Goal: Submit feedback/report problem: Contribute content

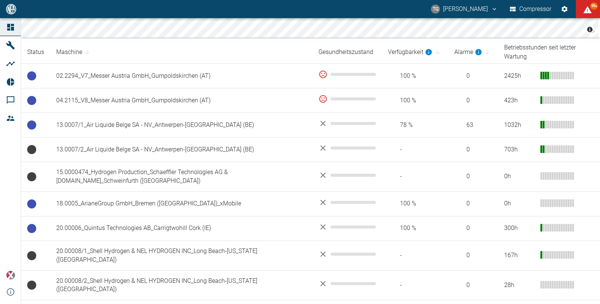
scroll to position [133, 0]
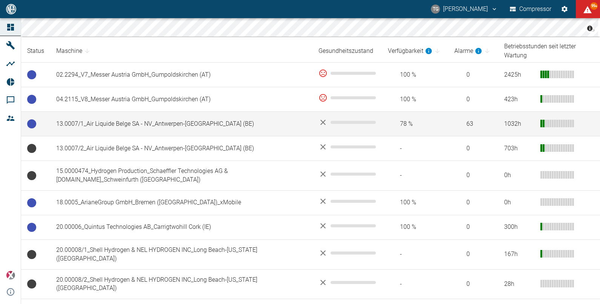
click at [192, 113] on td "13.0007/1_Air Liquide Belge SA - NV_Antwerpen-Lillo (BE)" at bounding box center [181, 124] width 262 height 25
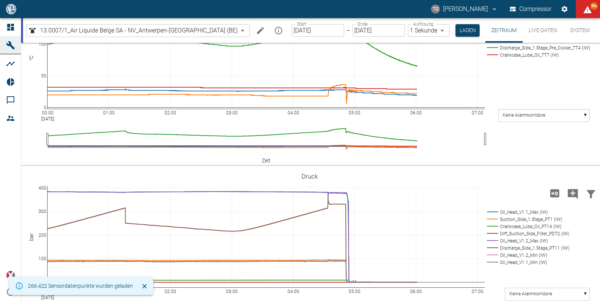
scroll to position [308, 0]
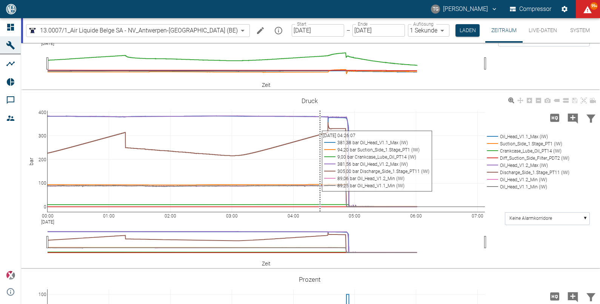
drag, startPoint x: 319, startPoint y: 110, endPoint x: 321, endPoint y: 115, distance: 6.0
click at [321, 115] on div "00:00 Sep 10, 2025 01:00 02:00 03:00 04:00 05:00 06:00 07:00 0 100 200 300 400 …" at bounding box center [309, 181] width 577 height 170
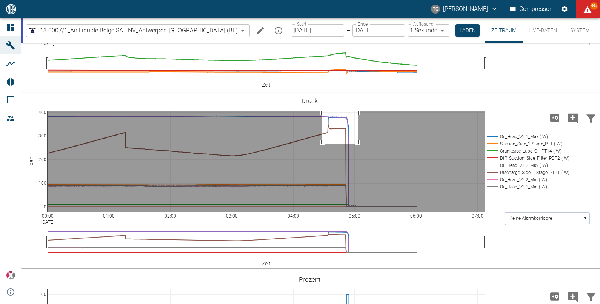
drag, startPoint x: 322, startPoint y: 111, endPoint x: 359, endPoint y: 144, distance: 49.2
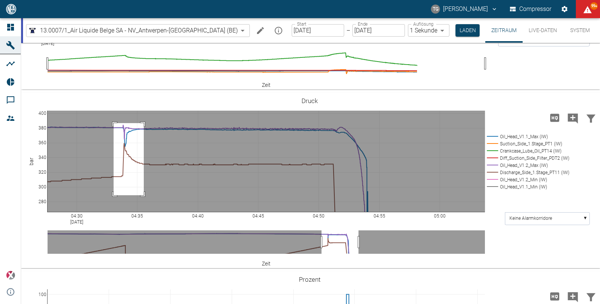
drag, startPoint x: 114, startPoint y: 123, endPoint x: 144, endPoint y: 195, distance: 78.2
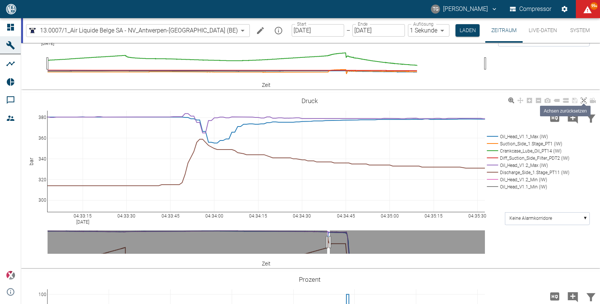
click at [585, 98] on icon at bounding box center [584, 100] width 6 height 6
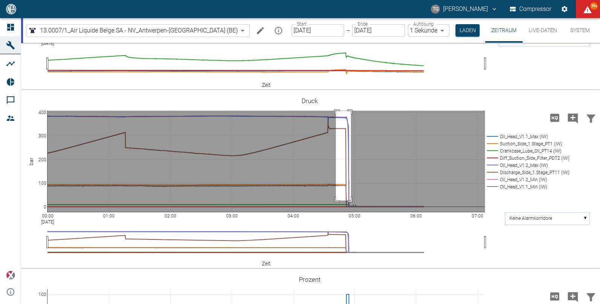
drag, startPoint x: 336, startPoint y: 111, endPoint x: 351, endPoint y: 201, distance: 90.8
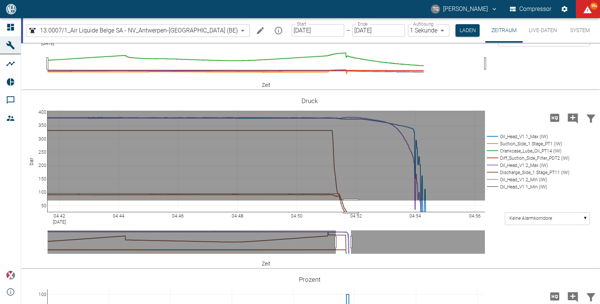
drag, startPoint x: 351, startPoint y: 201, endPoint x: 353, endPoint y: 227, distance: 26.9
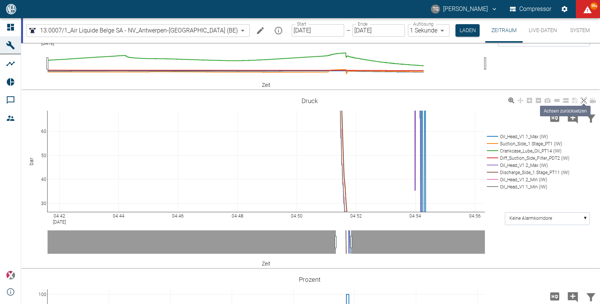
click at [587, 101] on icon at bounding box center [584, 100] width 6 height 6
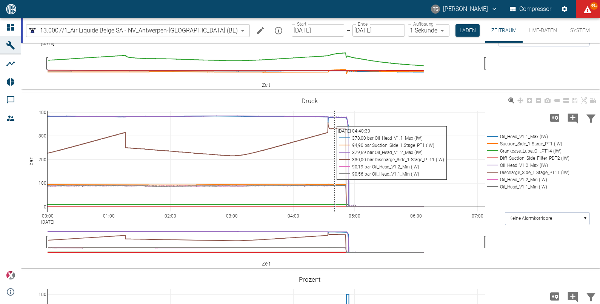
click at [335, 113] on div "00:00 Sep 10, 2025 01:00 02:00 03:00 04:00 05:00 06:00 07:00 0 100 200 300 400 …" at bounding box center [309, 181] width 577 height 170
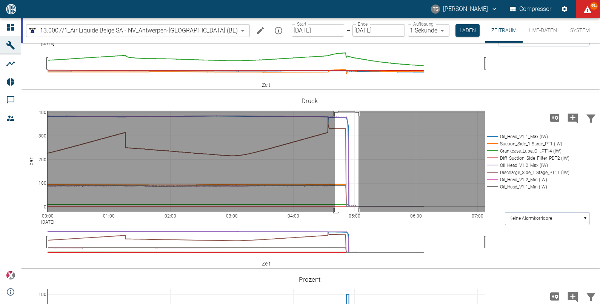
drag, startPoint x: 335, startPoint y: 113, endPoint x: 363, endPoint y: 219, distance: 110.1
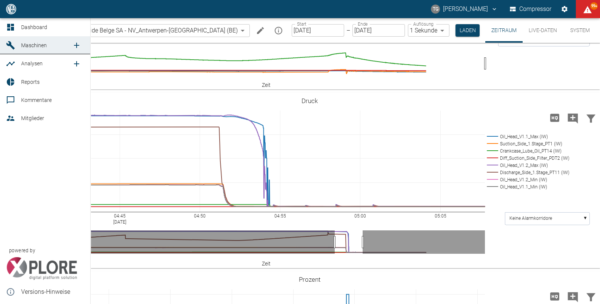
click at [12, 18] on link "Dashboard" at bounding box center [45, 27] width 90 height 18
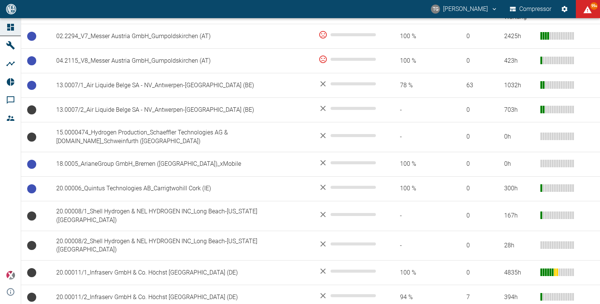
scroll to position [174, 0]
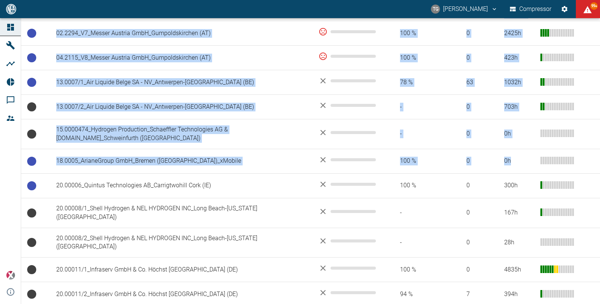
drag, startPoint x: 598, startPoint y: 134, endPoint x: 600, endPoint y: 145, distance: 11.4
click at [600, 145] on main "© Carto © OpenStreetMap contributors Status Maschine Gesundheitszustand Verfügb…" at bounding box center [300, 161] width 600 height 286
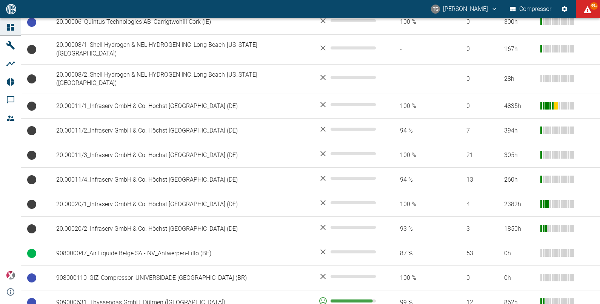
scroll to position [360, 0]
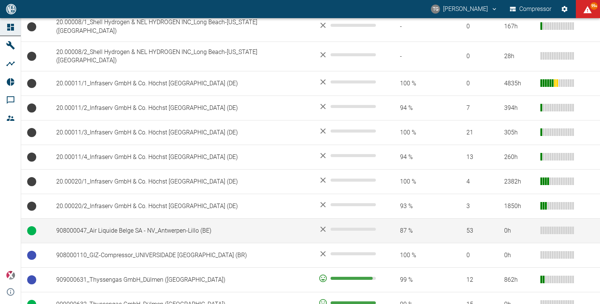
click at [172, 219] on td "908000047_Air Liquide Belge SA - NV_Antwerpen-Lillo (BE)" at bounding box center [181, 231] width 262 height 25
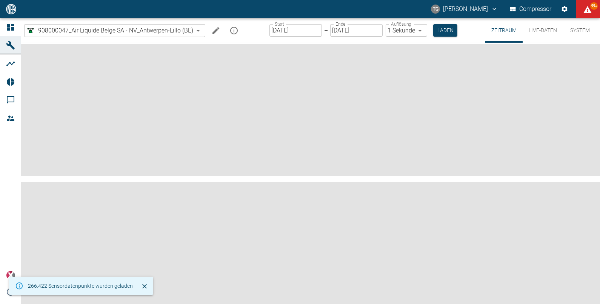
click at [298, 32] on input "[DATE]" at bounding box center [296, 30] width 52 height 12
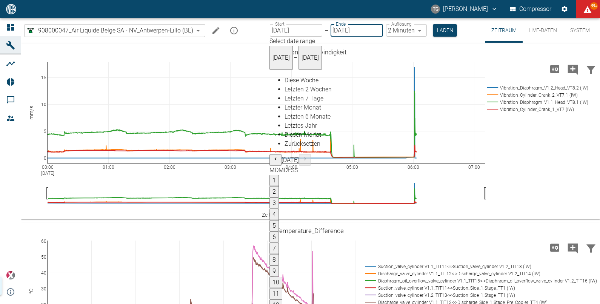
type input "09.09.2025"
type input "2min"
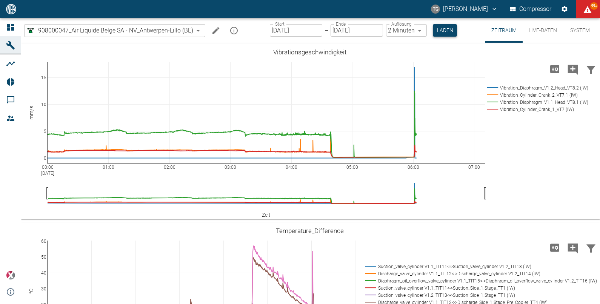
click at [446, 29] on button "Laden" at bounding box center [445, 30] width 24 height 12
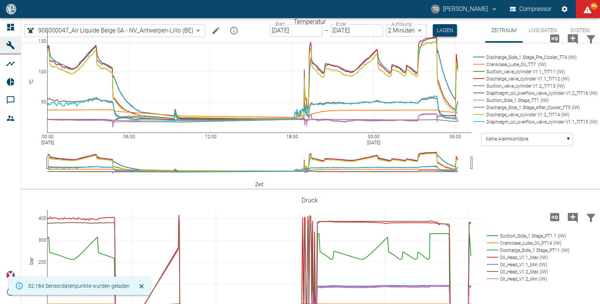
scroll to position [529, 0]
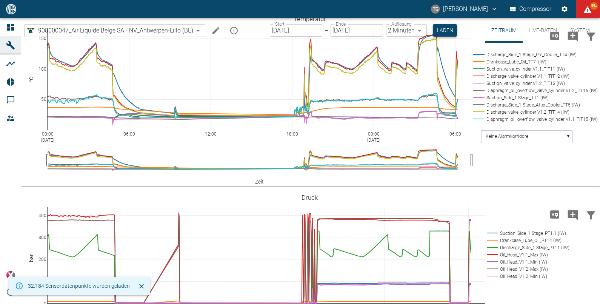
click at [446, 29] on button "Laden" at bounding box center [445, 30] width 24 height 12
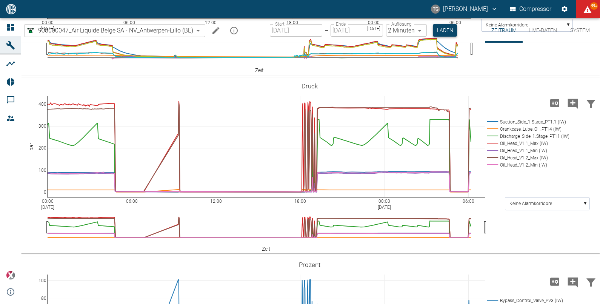
scroll to position [642, 0]
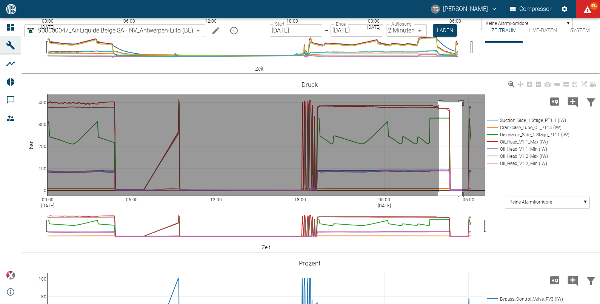
drag, startPoint x: 440, startPoint y: 142, endPoint x: 459, endPoint y: 250, distance: 109.3
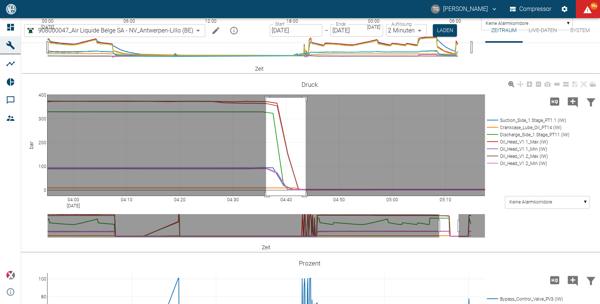
drag, startPoint x: 266, startPoint y: 138, endPoint x: 306, endPoint y: 247, distance: 115.4
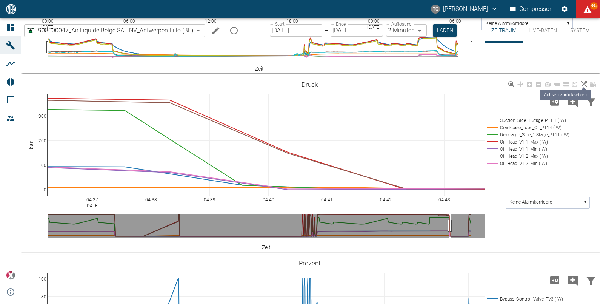
click at [583, 87] on icon at bounding box center [584, 84] width 6 height 6
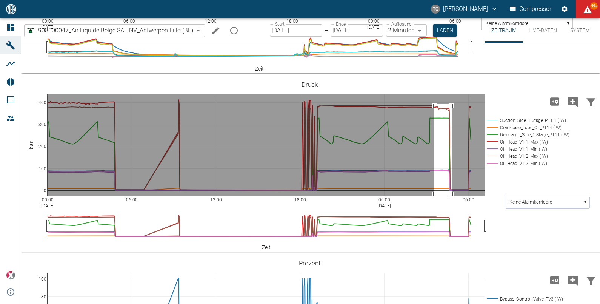
drag, startPoint x: 453, startPoint y: 145, endPoint x: 434, endPoint y: 246, distance: 103.3
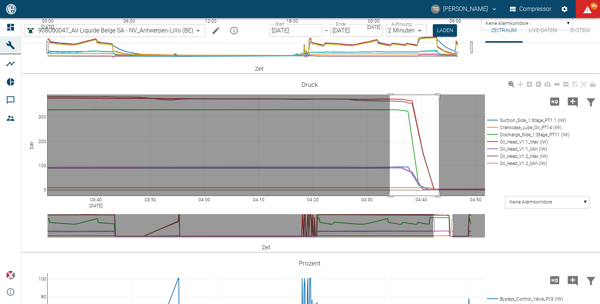
drag, startPoint x: 390, startPoint y: 136, endPoint x: 439, endPoint y: 242, distance: 117.6
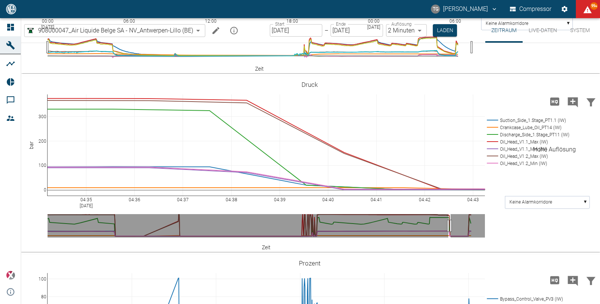
click at [552, 105] on icon "Hohe Auflösung" at bounding box center [555, 101] width 9 height 8
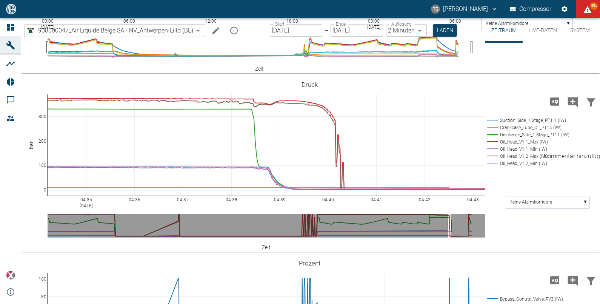
click at [575, 107] on icon "Kommentar hinzufügen" at bounding box center [573, 102] width 10 height 10
click at [570, 107] on icon "Kommentar hinzufügen" at bounding box center [573, 102] width 10 height 10
click at [524, 107] on button "Weiter" at bounding box center [534, 101] width 23 height 11
paste textarea "The compressor has shut down due to insufficient oil pressure at head 1.2."
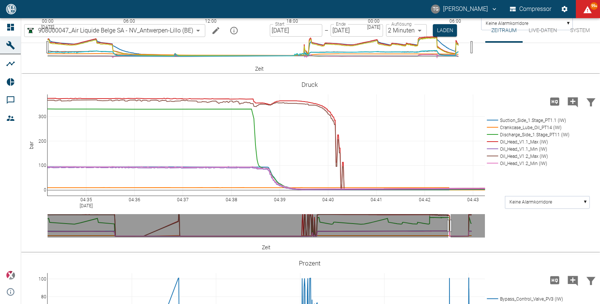
type textarea "The compressor has shut down due to insufficient oil pressure at head 1.2."
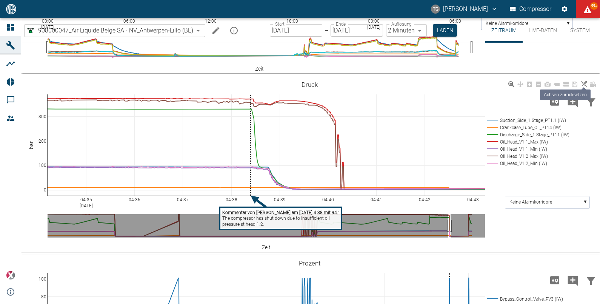
click at [583, 87] on icon at bounding box center [584, 84] width 6 height 6
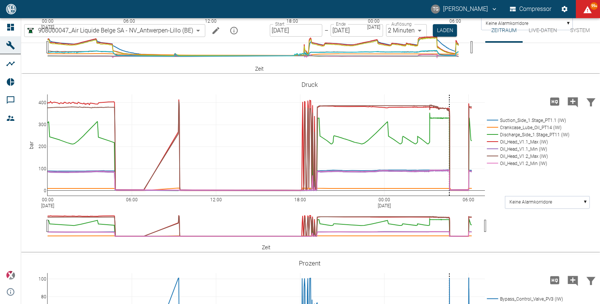
drag, startPoint x: 102, startPoint y: 137, endPoint x: 138, endPoint y: 245, distance: 113.3
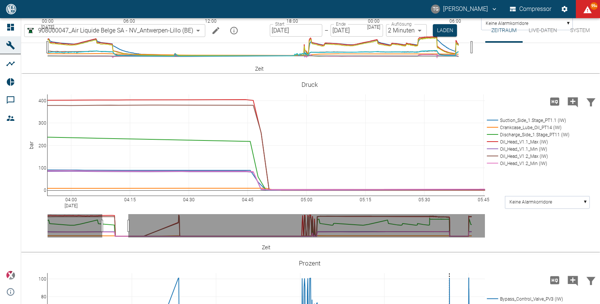
click at [572, 108] on icon "Kommentar hinzufügen" at bounding box center [573, 102] width 12 height 12
click at [531, 107] on button "Weiter" at bounding box center [534, 101] width 23 height 11
paste textarea "The membrane on head 1.2 is broken and needs to be replaced."
type textarea "The membrane on head 1.2 is broken and needs to be replaced."
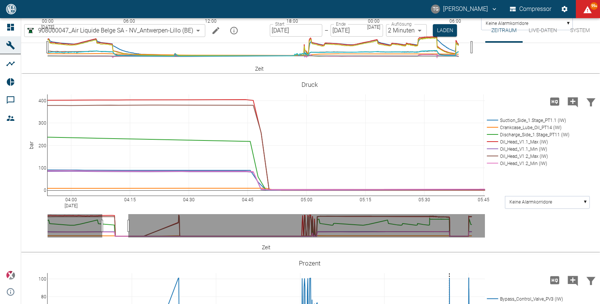
click at [581, 87] on icon at bounding box center [584, 84] width 6 height 6
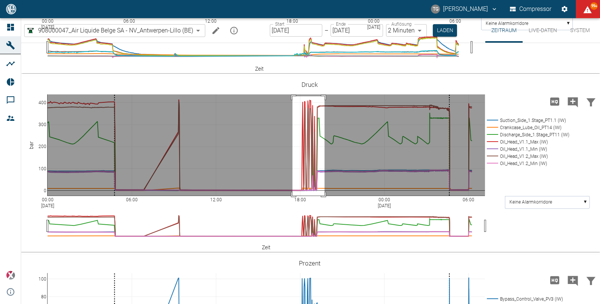
drag, startPoint x: 293, startPoint y: 137, endPoint x: 325, endPoint y: 240, distance: 108.0
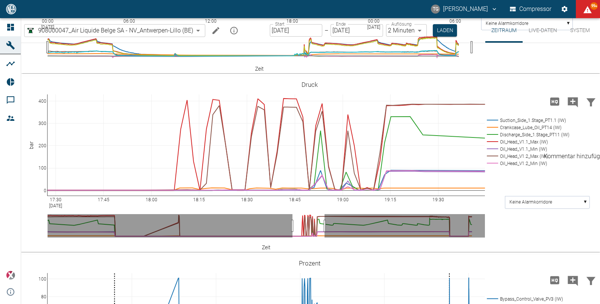
click at [574, 107] on icon "Kommentar hinzufügen" at bounding box center [573, 102] width 10 height 10
click at [525, 107] on button "Weiter" at bounding box center [534, 101] width 23 height 11
paste textarea "Commissioning after membrane replacement"
type textarea "Commissioning after membrane replacement"
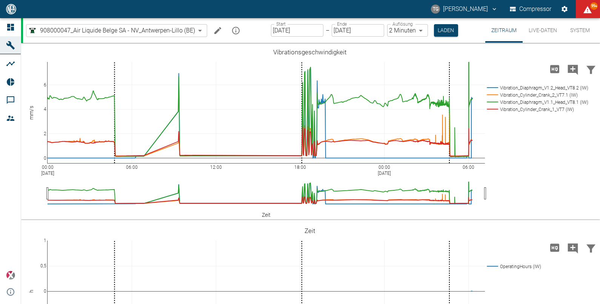
scroll to position [642, 0]
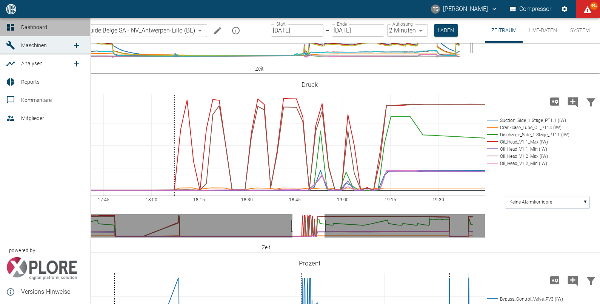
click at [11, 30] on icon at bounding box center [10, 27] width 7 height 7
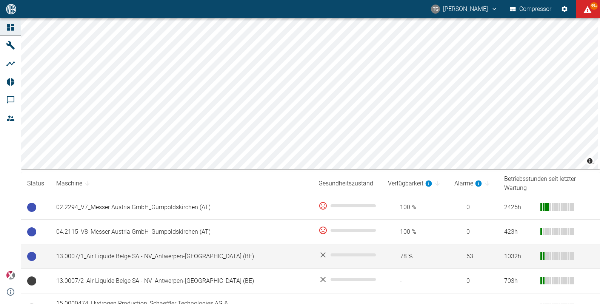
click at [130, 244] on td "13.0007/1_Air Liquide Belge SA - NV_Antwerpen-[GEOGRAPHIC_DATA] (BE)" at bounding box center [181, 256] width 262 height 25
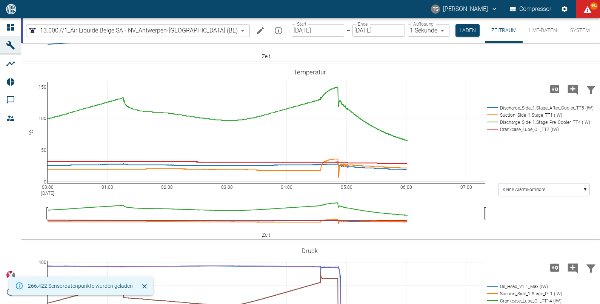
scroll to position [268, 0]
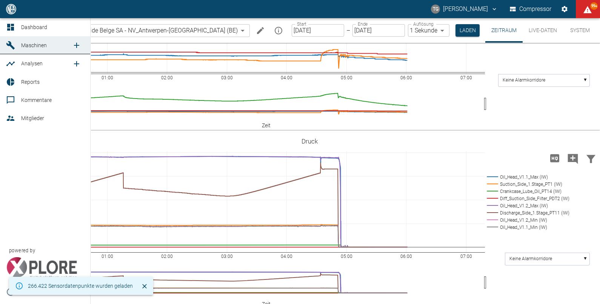
click at [13, 30] on icon at bounding box center [10, 27] width 7 height 7
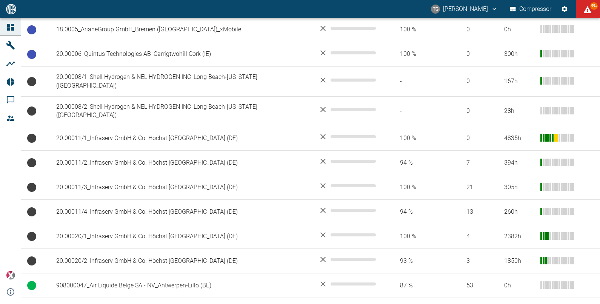
scroll to position [331, 0]
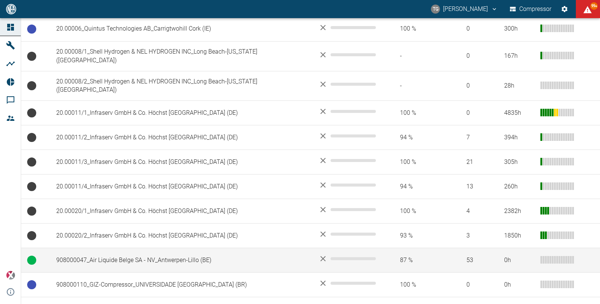
click at [191, 248] on td "908000047_Air Liquide Belge SA - NV_Antwerpen-Lillo (BE)" at bounding box center [181, 260] width 262 height 25
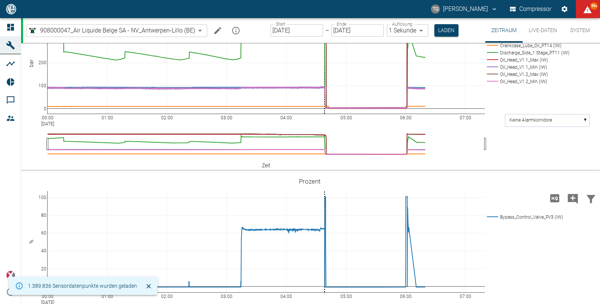
scroll to position [687, 0]
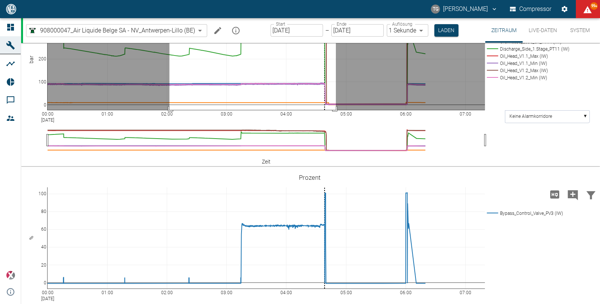
drag, startPoint x: 170, startPoint y: 91, endPoint x: 336, endPoint y: 192, distance: 195.1
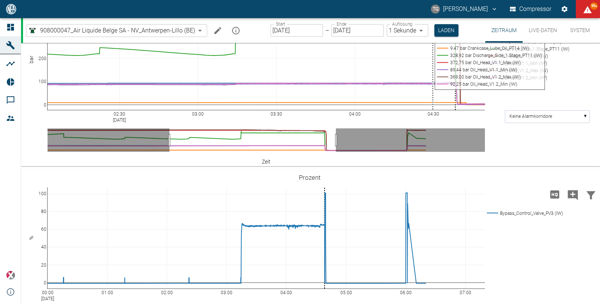
drag, startPoint x: 441, startPoint y: 89, endPoint x: 432, endPoint y: 113, distance: 25.9
click at [432, 113] on div "02:30 Sep 10, 2025 03:00 03:30 04:00 04:30 0 100 200 300 400 Suction_Side_1.Sta…" at bounding box center [309, 79] width 577 height 170
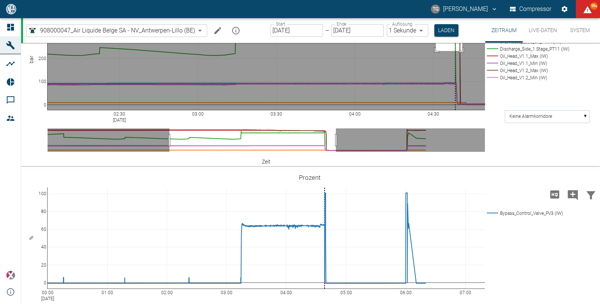
drag, startPoint x: 436, startPoint y: 95, endPoint x: 463, endPoint y: 132, distance: 45.5
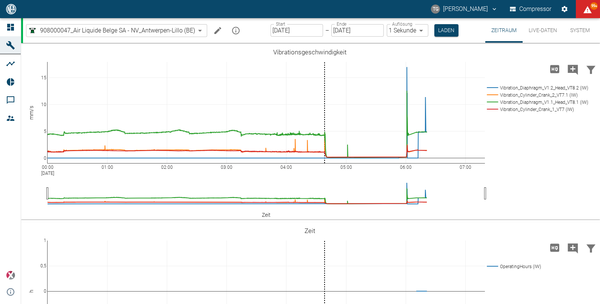
scroll to position [687, 0]
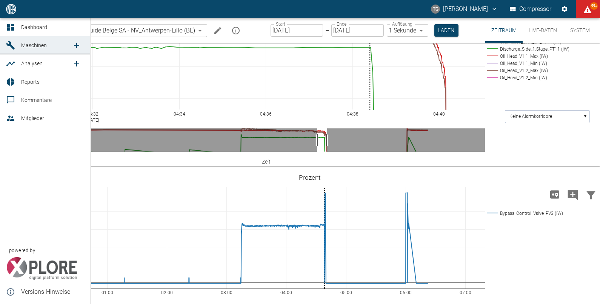
drag, startPoint x: 9, startPoint y: 34, endPoint x: 49, endPoint y: 60, distance: 47.9
click at [8, 34] on link "Dashboard" at bounding box center [45, 27] width 90 height 18
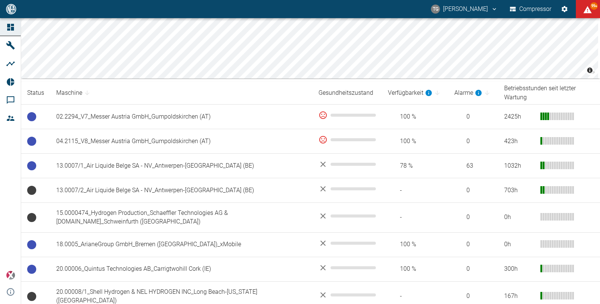
scroll to position [96, 0]
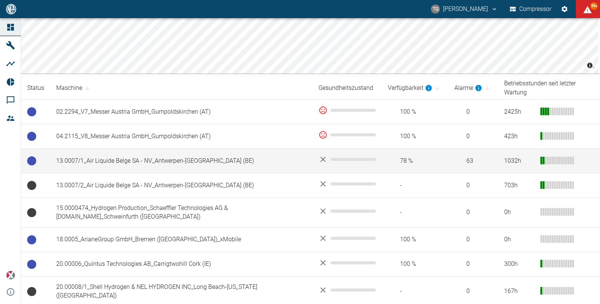
click at [132, 152] on td "13.0007/1_Air Liquide Belge SA - NV_Antwerpen-[GEOGRAPHIC_DATA] (BE)" at bounding box center [181, 161] width 262 height 25
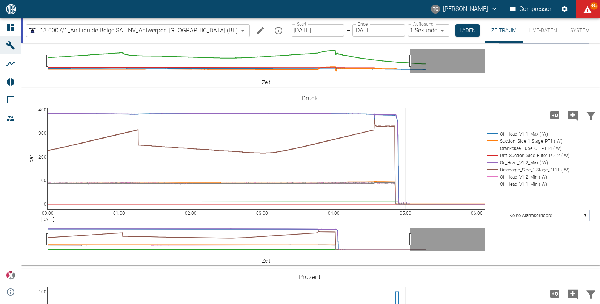
scroll to position [352, 0]
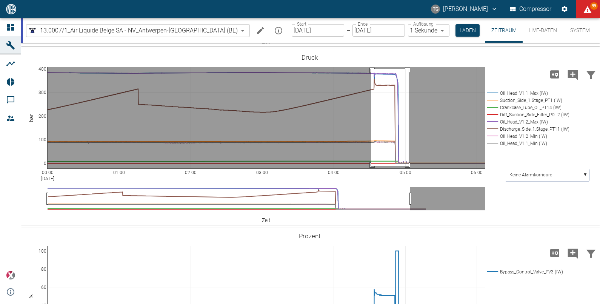
drag, startPoint x: 371, startPoint y: 69, endPoint x: 409, endPoint y: 166, distance: 104.1
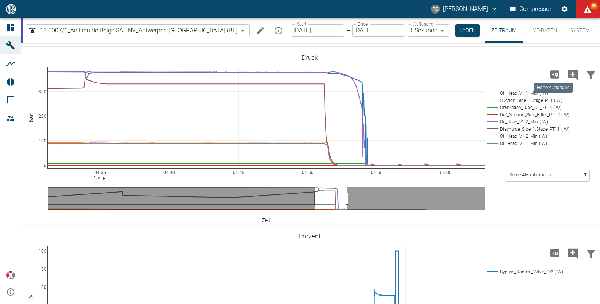
click at [551, 74] on icon "Hohe Auflösung" at bounding box center [555, 74] width 9 height 8
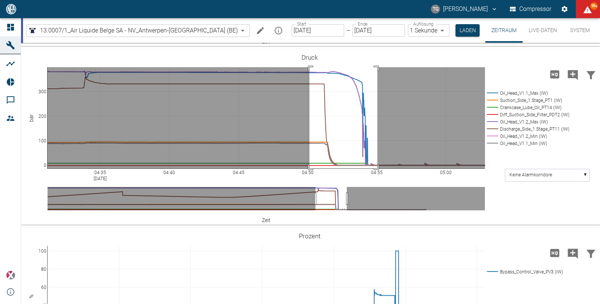
drag, startPoint x: 310, startPoint y: 67, endPoint x: 378, endPoint y: 169, distance: 122.2
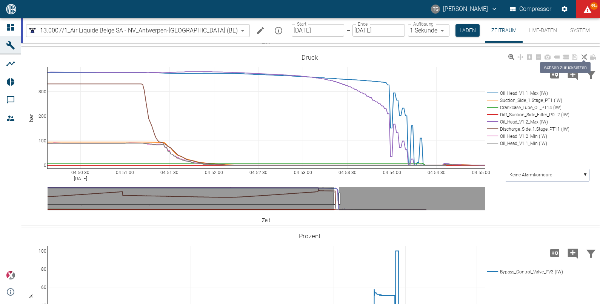
click at [583, 57] on icon at bounding box center [584, 57] width 6 height 6
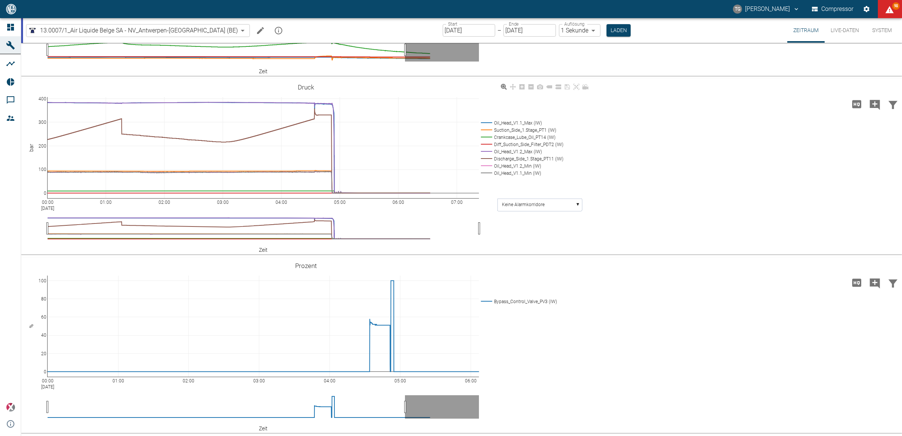
scroll to position [321, 0]
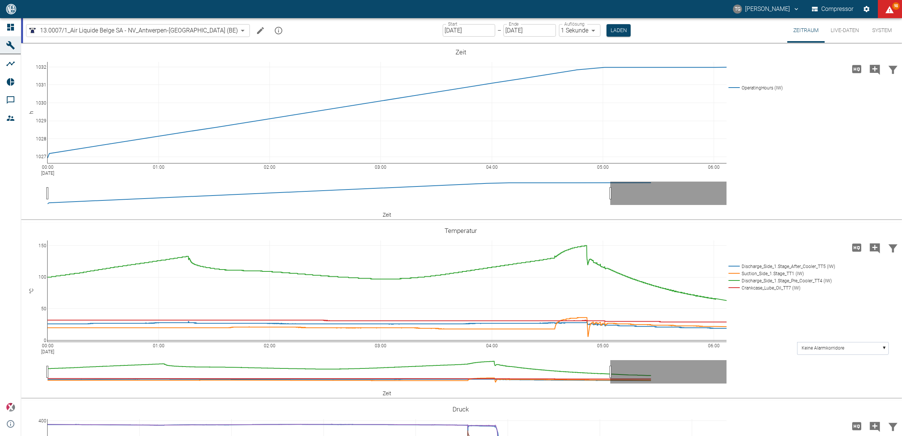
scroll to position [321, 0]
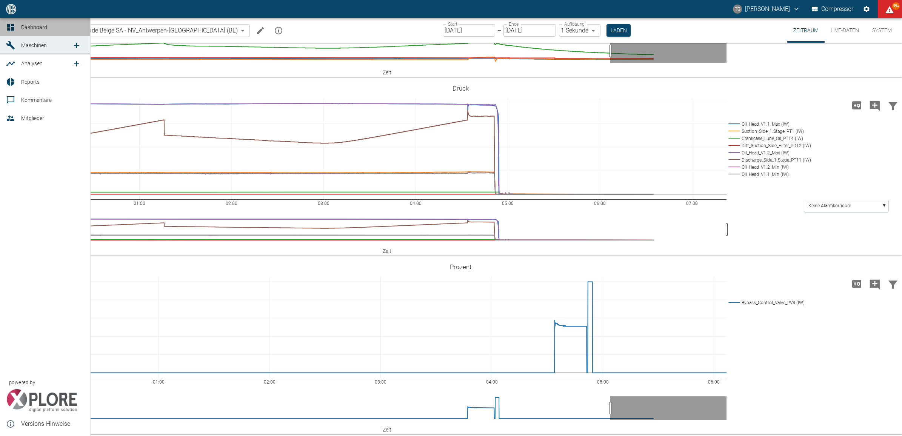
click at [12, 25] on icon at bounding box center [10, 27] width 7 height 7
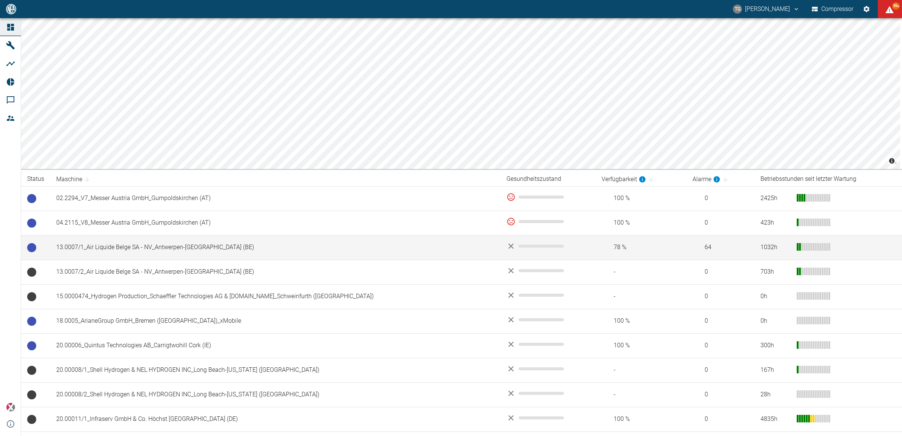
click at [116, 253] on td "13.0007/1_Air Liquide Belge SA - NV_Antwerpen-[GEOGRAPHIC_DATA] (BE)" at bounding box center [275, 247] width 450 height 25
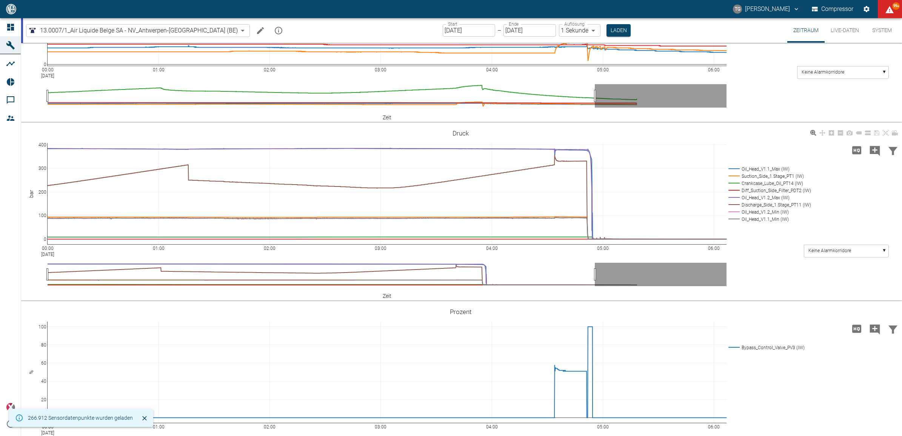
scroll to position [283, 0]
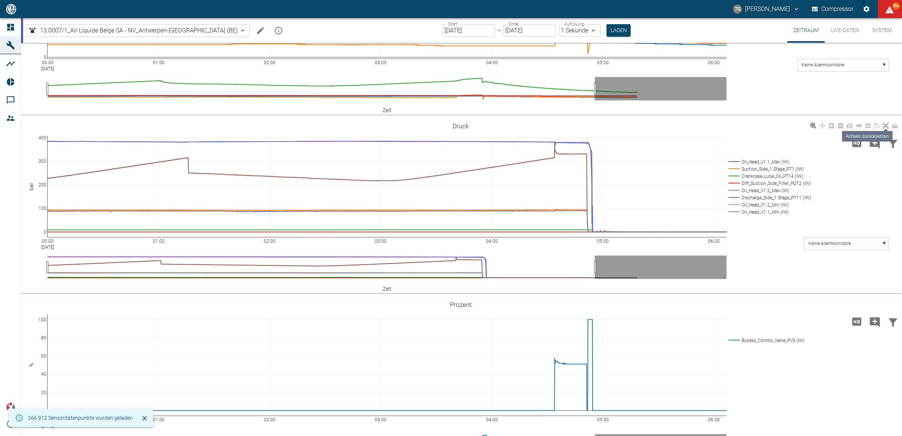
click at [888, 125] on icon at bounding box center [886, 126] width 6 height 6
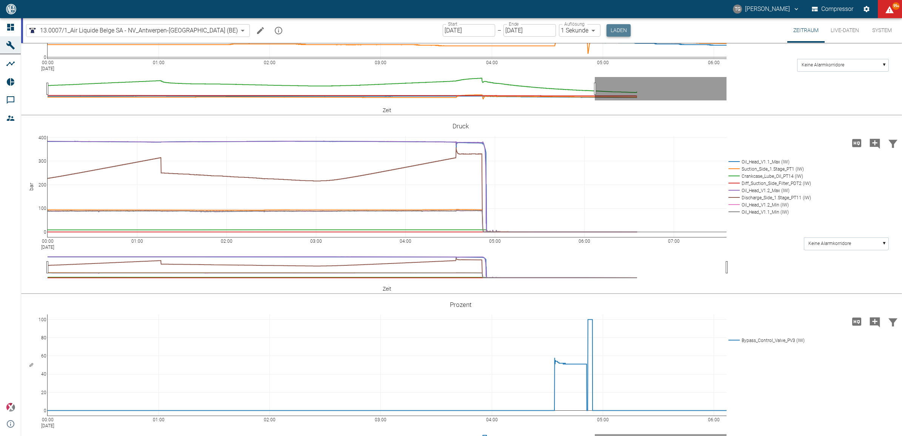
click at [607, 29] on button "Laden" at bounding box center [619, 30] width 24 height 12
click at [853, 143] on icon "Hohe Auflösung" at bounding box center [857, 143] width 9 height 8
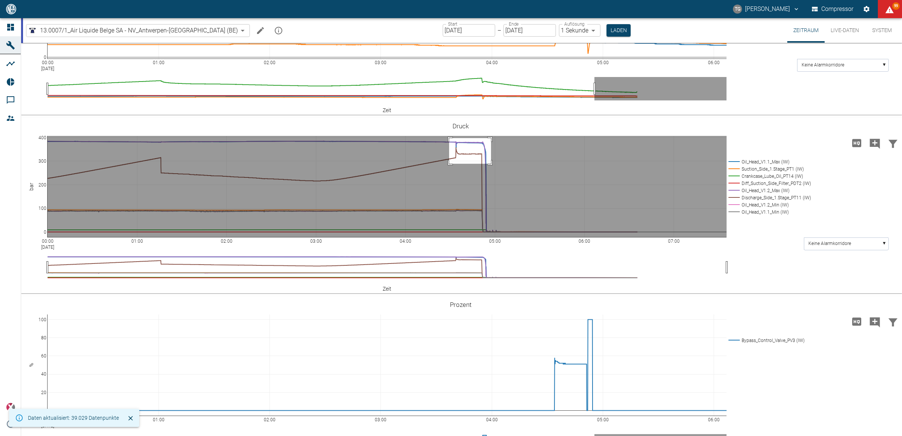
drag, startPoint x: 449, startPoint y: 138, endPoint x: 495, endPoint y: 166, distance: 54.1
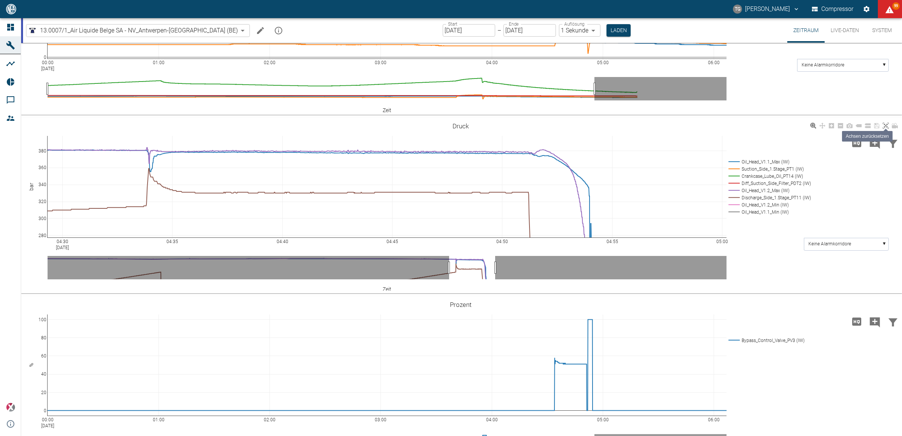
click at [885, 127] on icon at bounding box center [886, 126] width 6 height 6
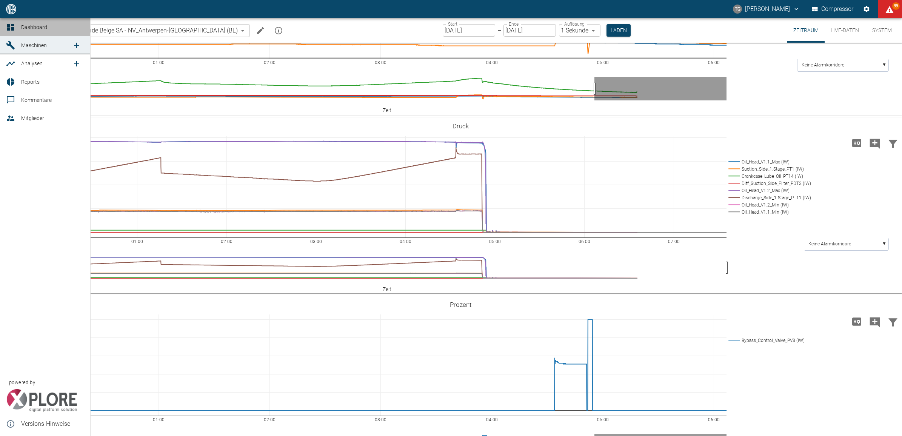
click at [12, 27] on icon at bounding box center [10, 27] width 7 height 7
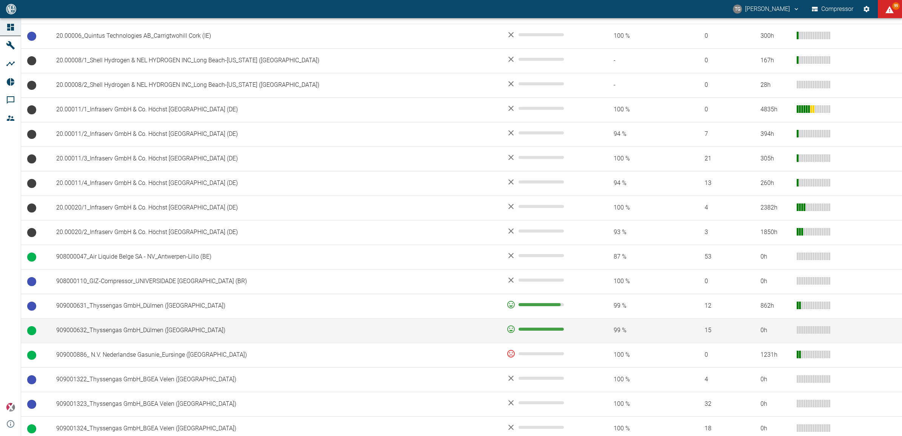
scroll to position [330, 0]
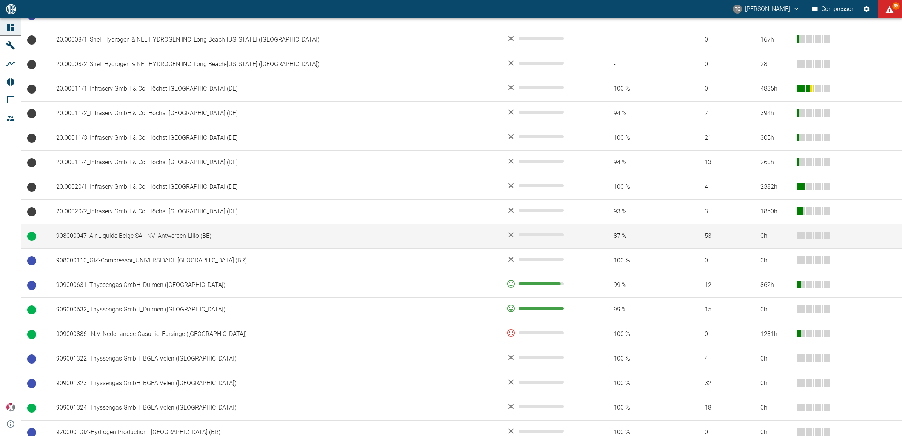
click at [116, 231] on td "908000047_Air Liquide Belge SA - NV_Antwerpen-Lillo (BE)" at bounding box center [275, 236] width 450 height 25
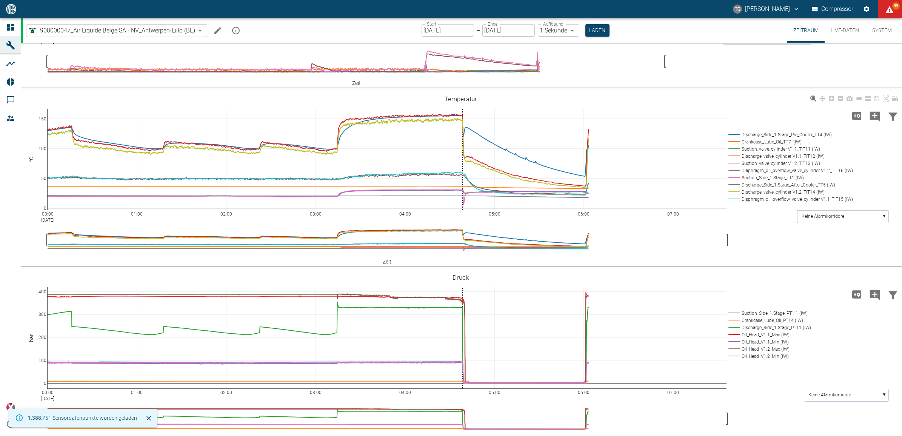
scroll to position [378, 0]
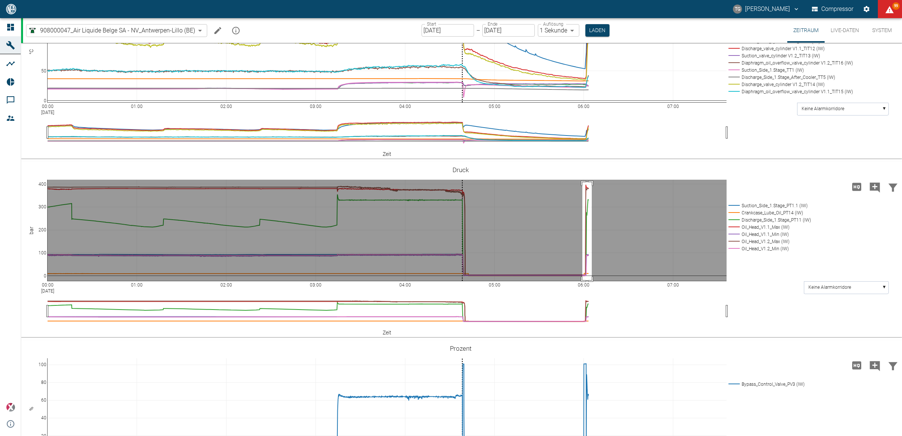
drag, startPoint x: 583, startPoint y: 222, endPoint x: 592, endPoint y: 320, distance: 98.6
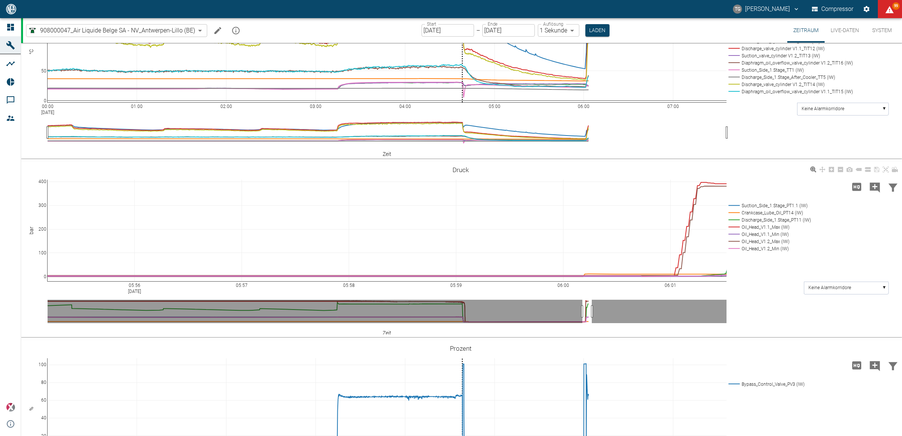
drag, startPoint x: 327, startPoint y: 323, endPoint x: 694, endPoint y: 325, distance: 366.6
drag, startPoint x: 255, startPoint y: 326, endPoint x: 692, endPoint y: 327, distance: 436.9
drag, startPoint x: 285, startPoint y: 325, endPoint x: 771, endPoint y: 327, distance: 486.0
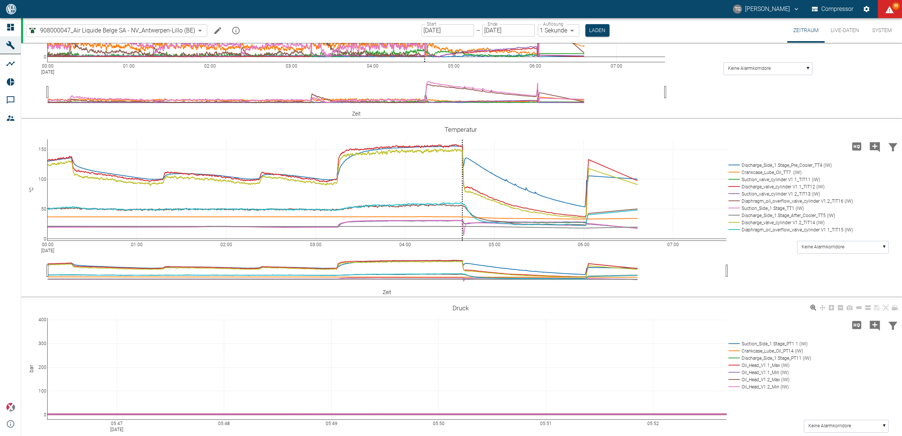
scroll to position [556, 0]
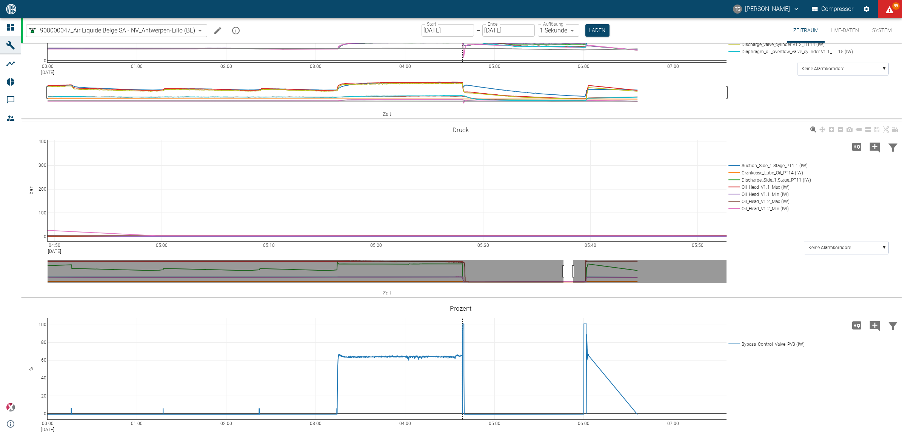
drag, startPoint x: 48, startPoint y: 325, endPoint x: 661, endPoint y: 329, distance: 612.5
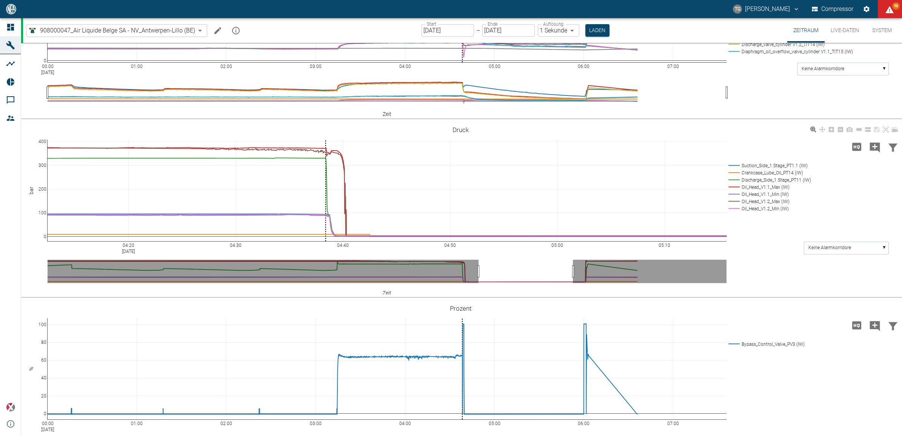
drag, startPoint x: 259, startPoint y: 324, endPoint x: 703, endPoint y: 324, distance: 444.0
